Goal: Complete application form

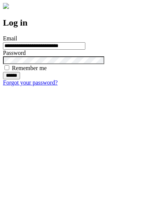
type input "**********"
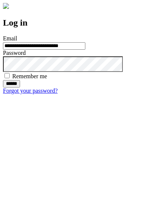
click at [20, 88] on input "******" at bounding box center [11, 83] width 17 height 7
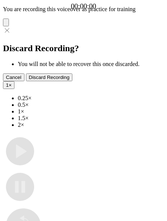
type input "**********"
